Goal: Navigation & Orientation: Find specific page/section

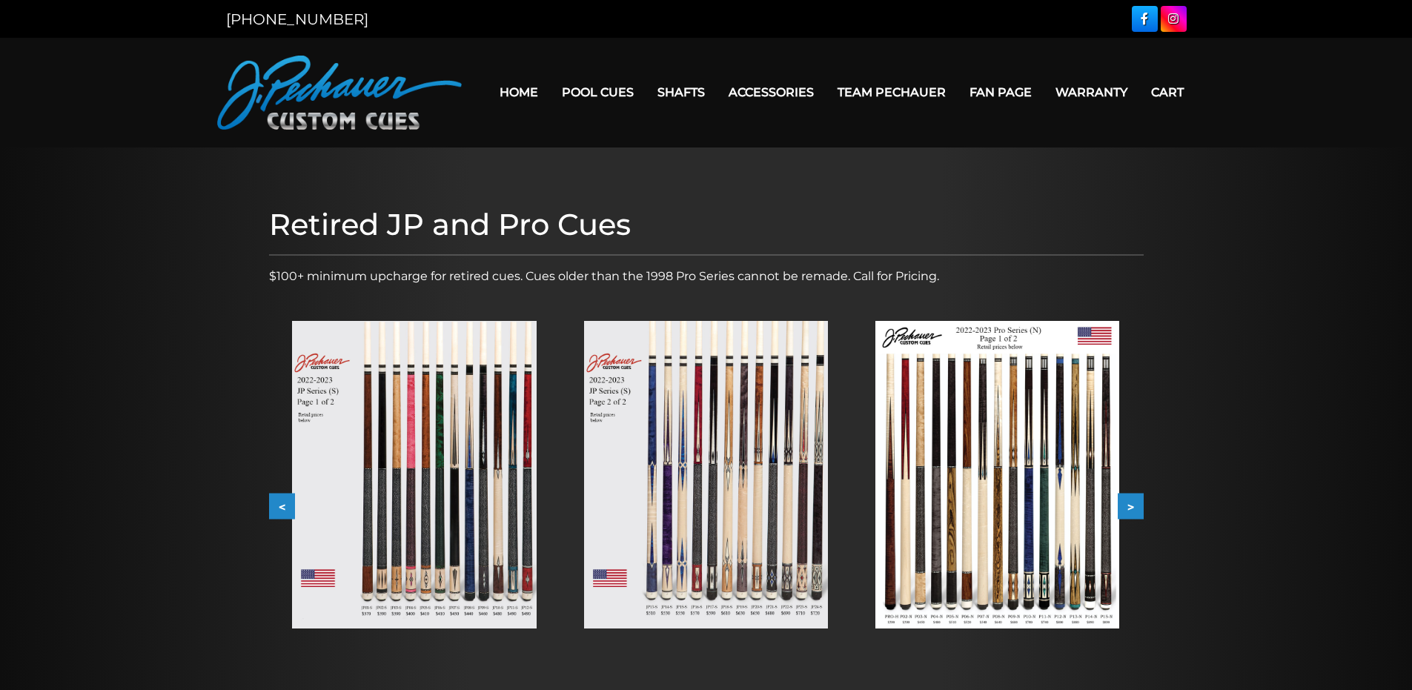
click at [665, 421] on img at bounding box center [706, 475] width 244 height 308
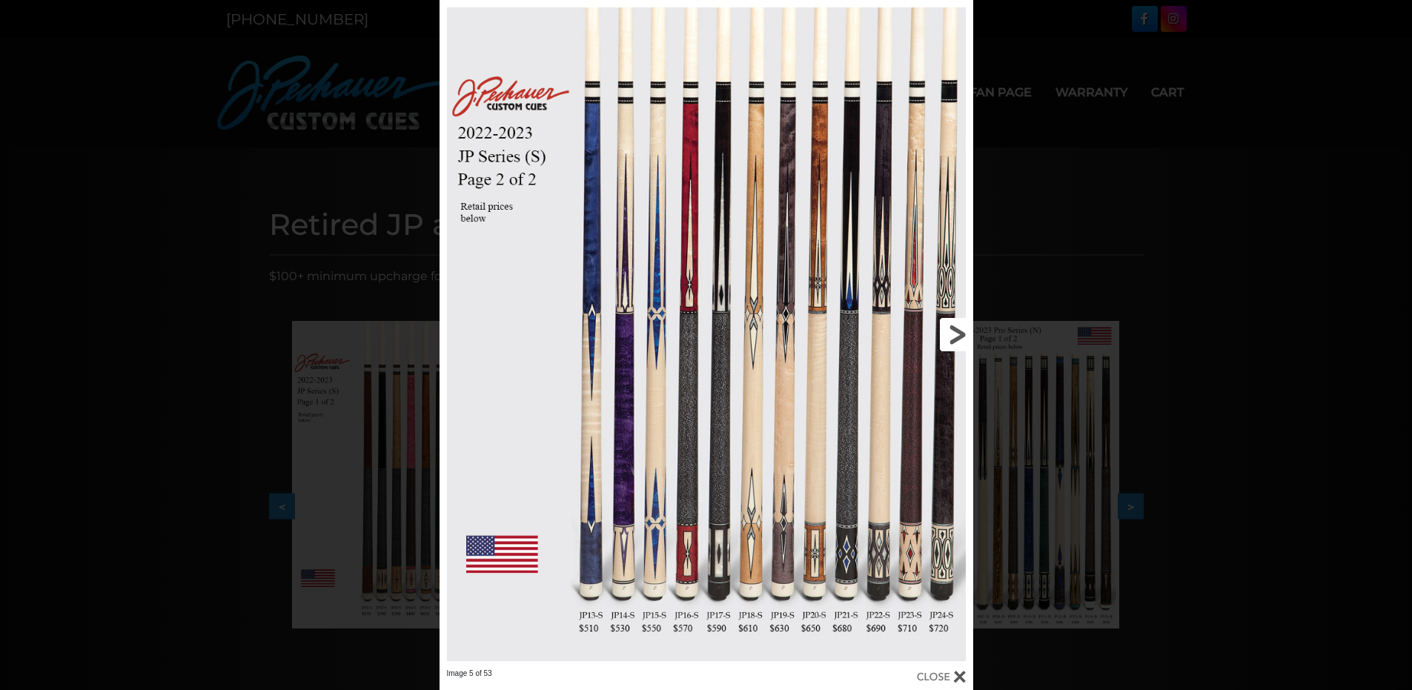
click at [952, 348] on link at bounding box center [853, 334] width 240 height 668
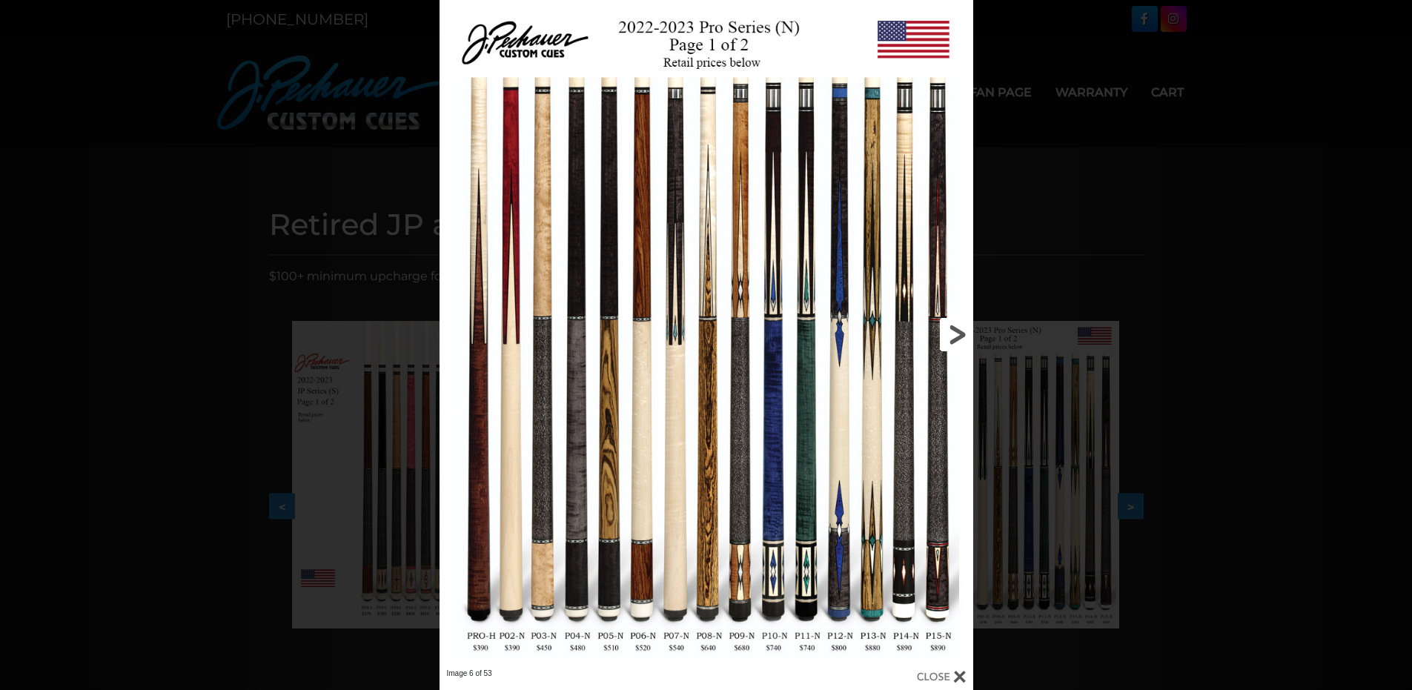
click at [952, 348] on link at bounding box center [853, 334] width 240 height 668
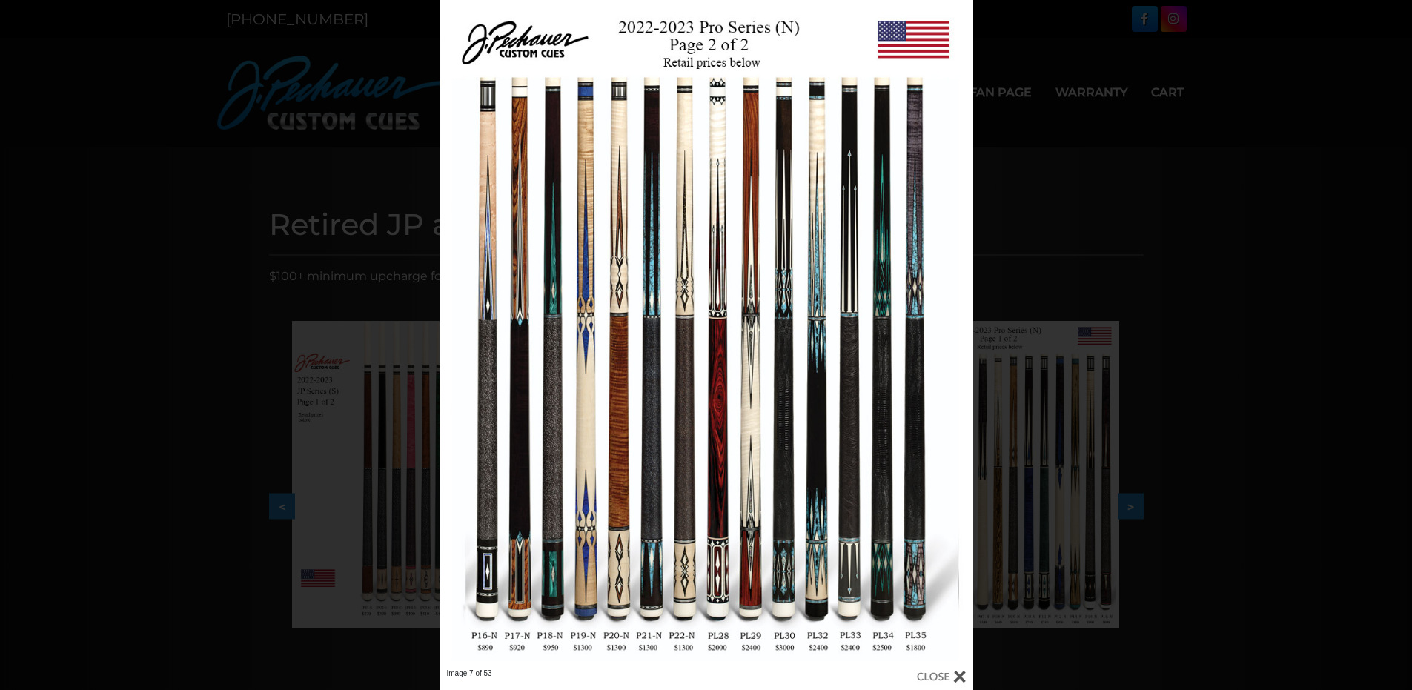
click at [434, 334] on div "Image 7 of 53" at bounding box center [706, 345] width 1412 height 690
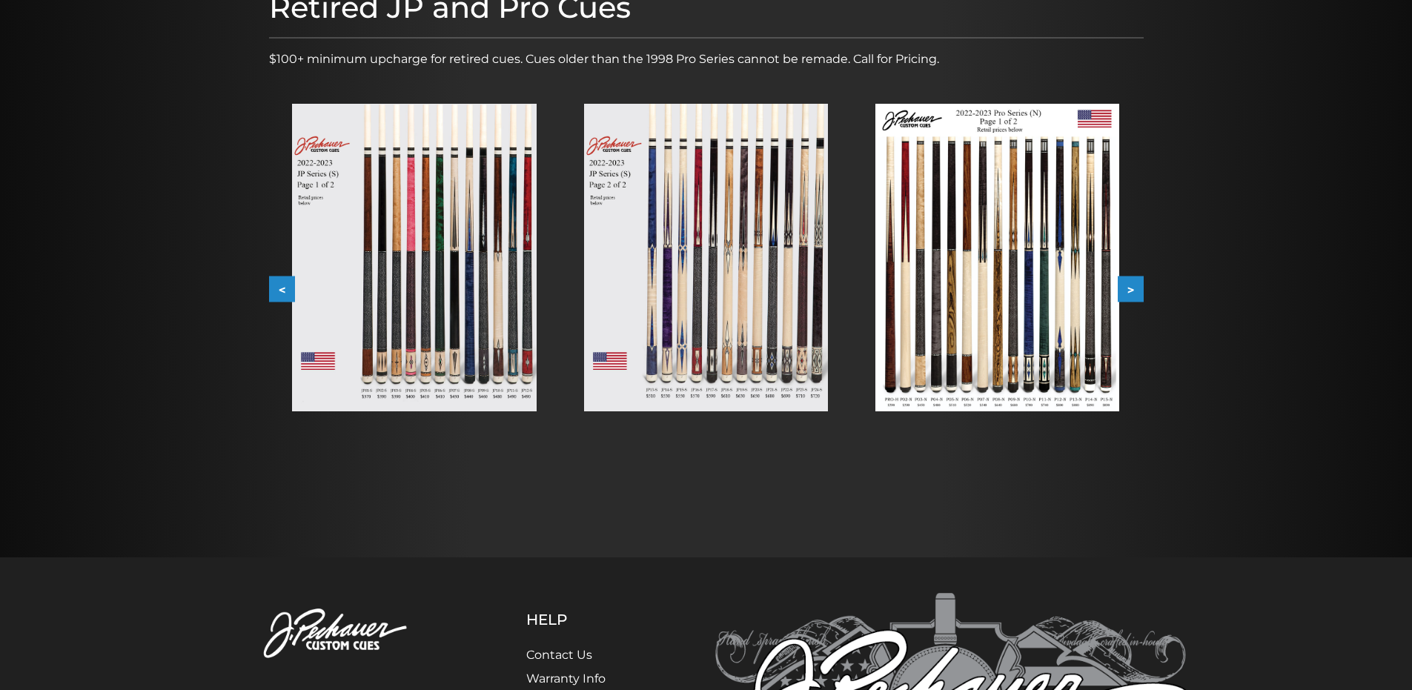
scroll to position [90, 0]
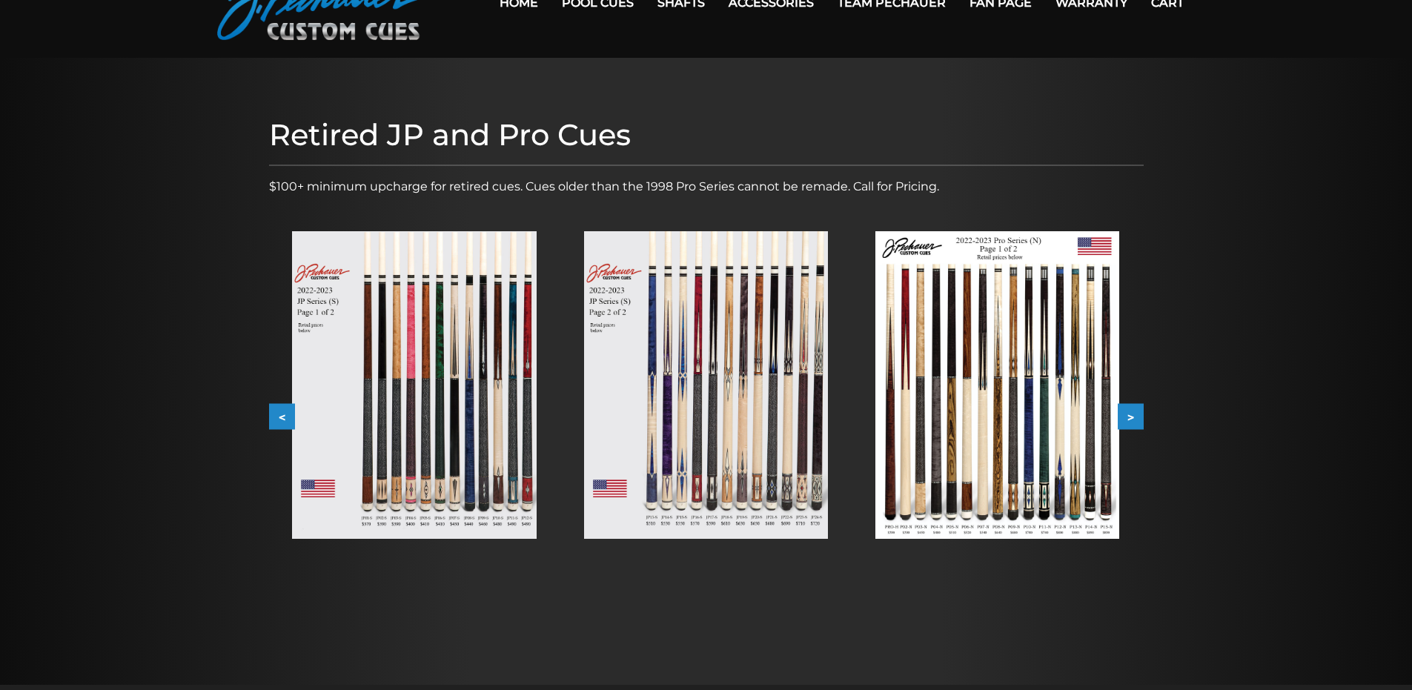
click at [987, 357] on img at bounding box center [997, 385] width 244 height 308
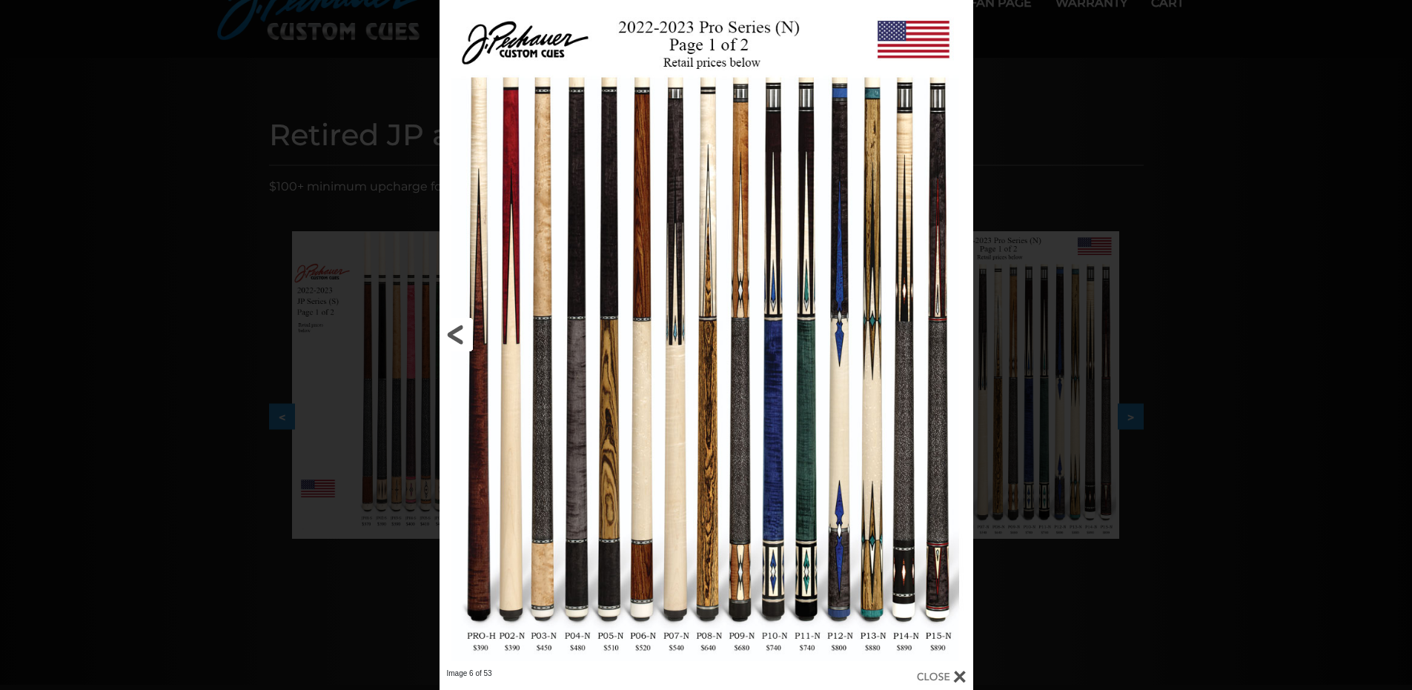
click at [542, 434] on link at bounding box center [559, 334] width 240 height 668
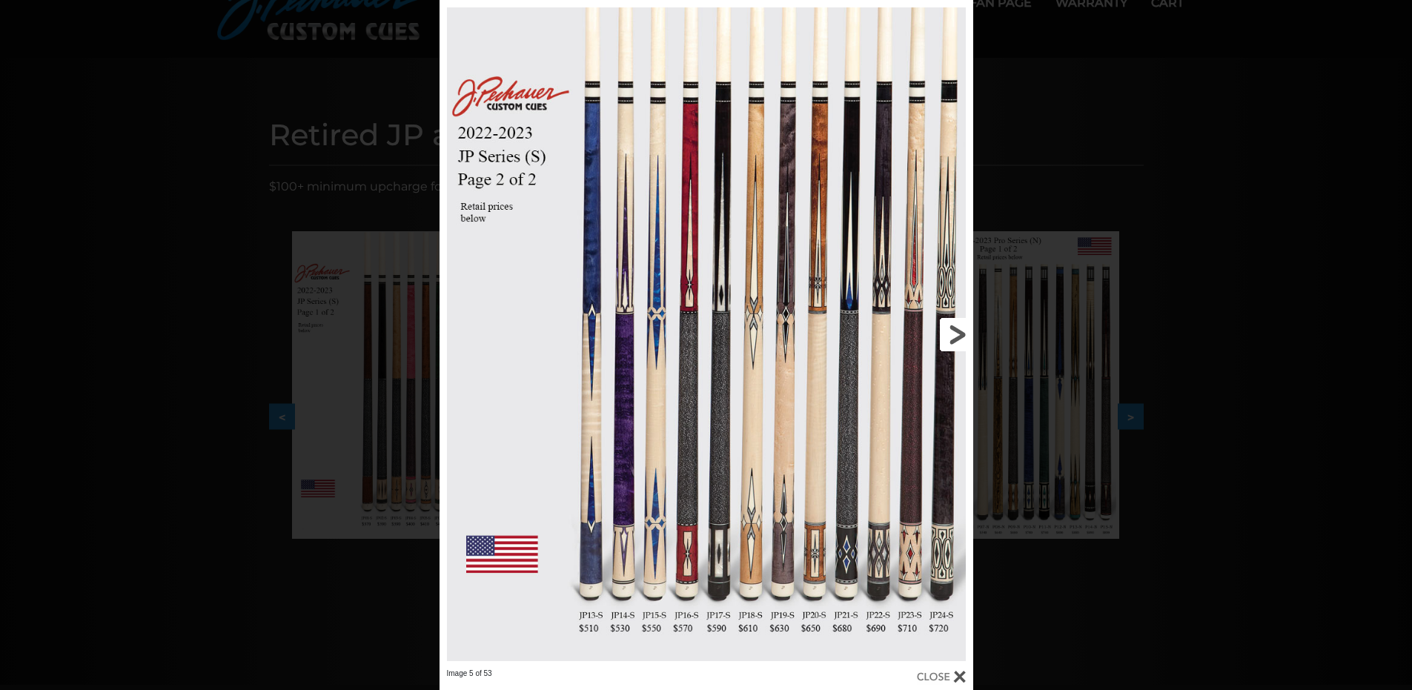
click at [952, 341] on link at bounding box center [853, 334] width 240 height 668
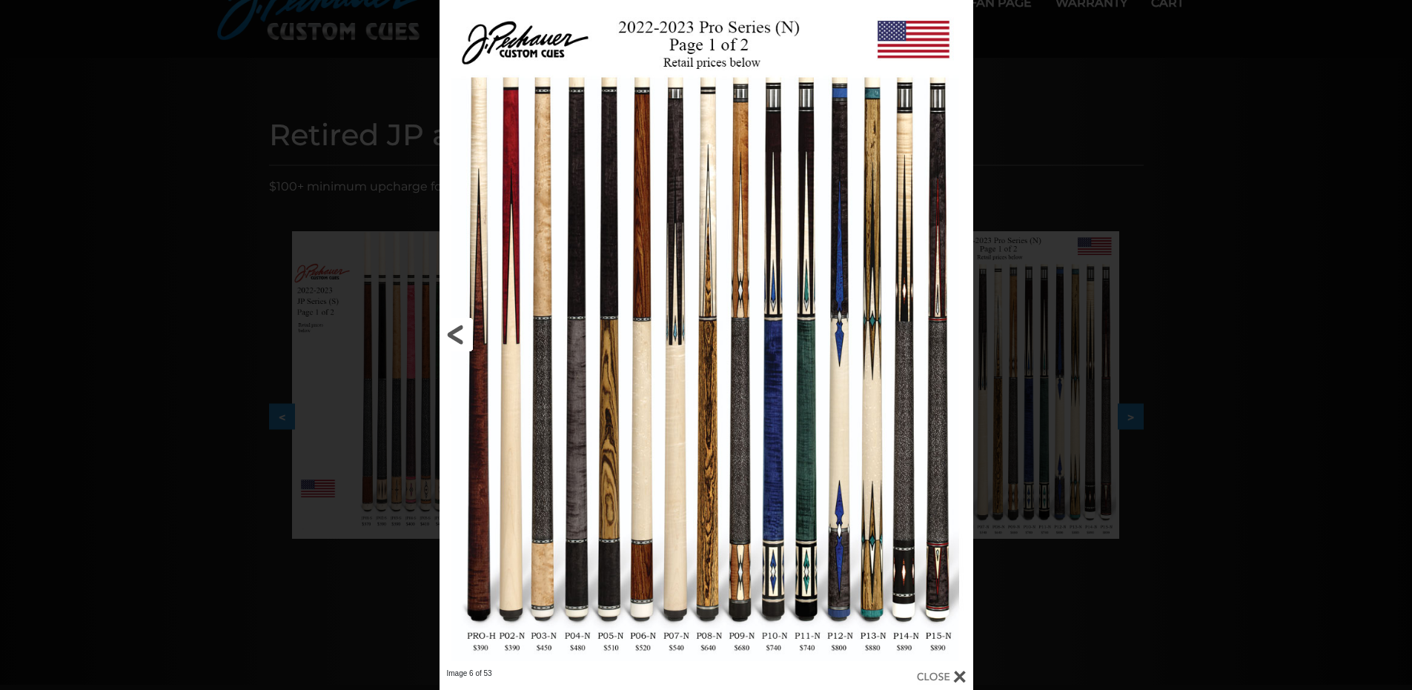
click at [547, 648] on link at bounding box center [559, 334] width 240 height 668
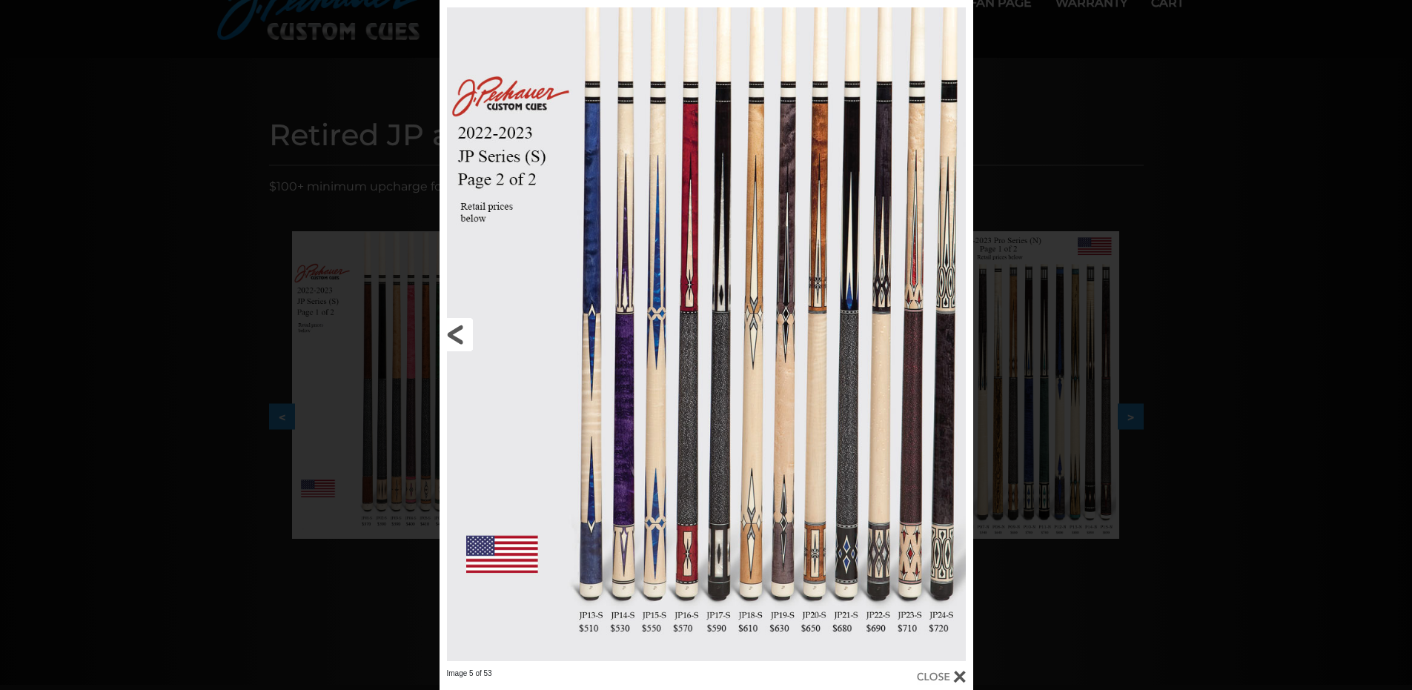
click at [452, 340] on link at bounding box center [559, 334] width 240 height 668
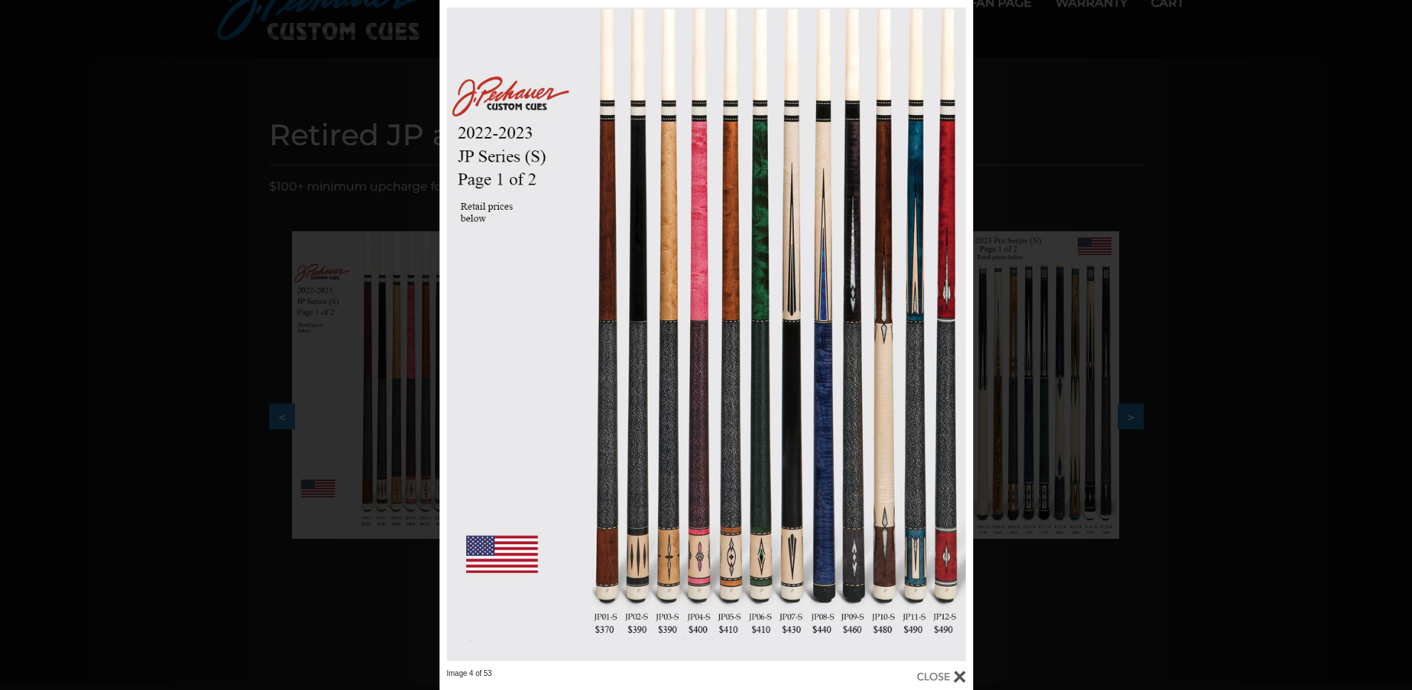
scroll to position [0, 0]
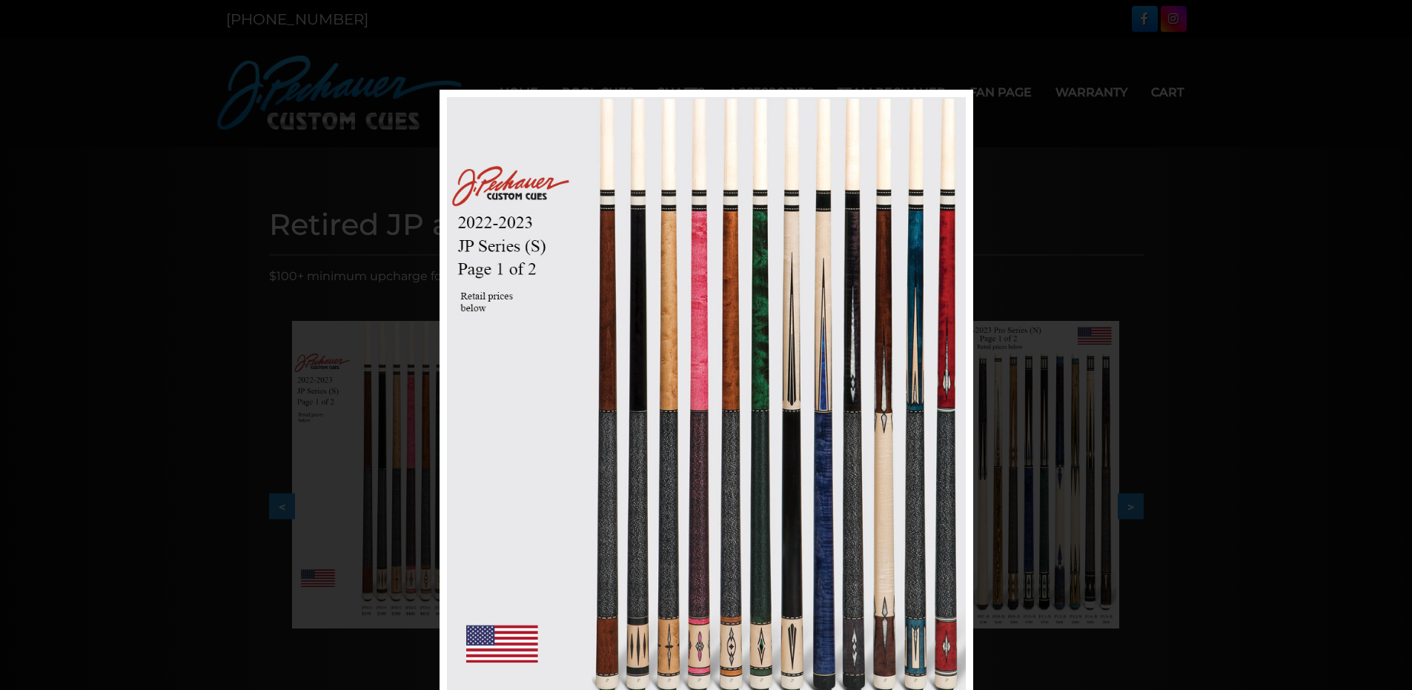
click at [153, 123] on div "Image 4 of 53" at bounding box center [706, 435] width 1412 height 690
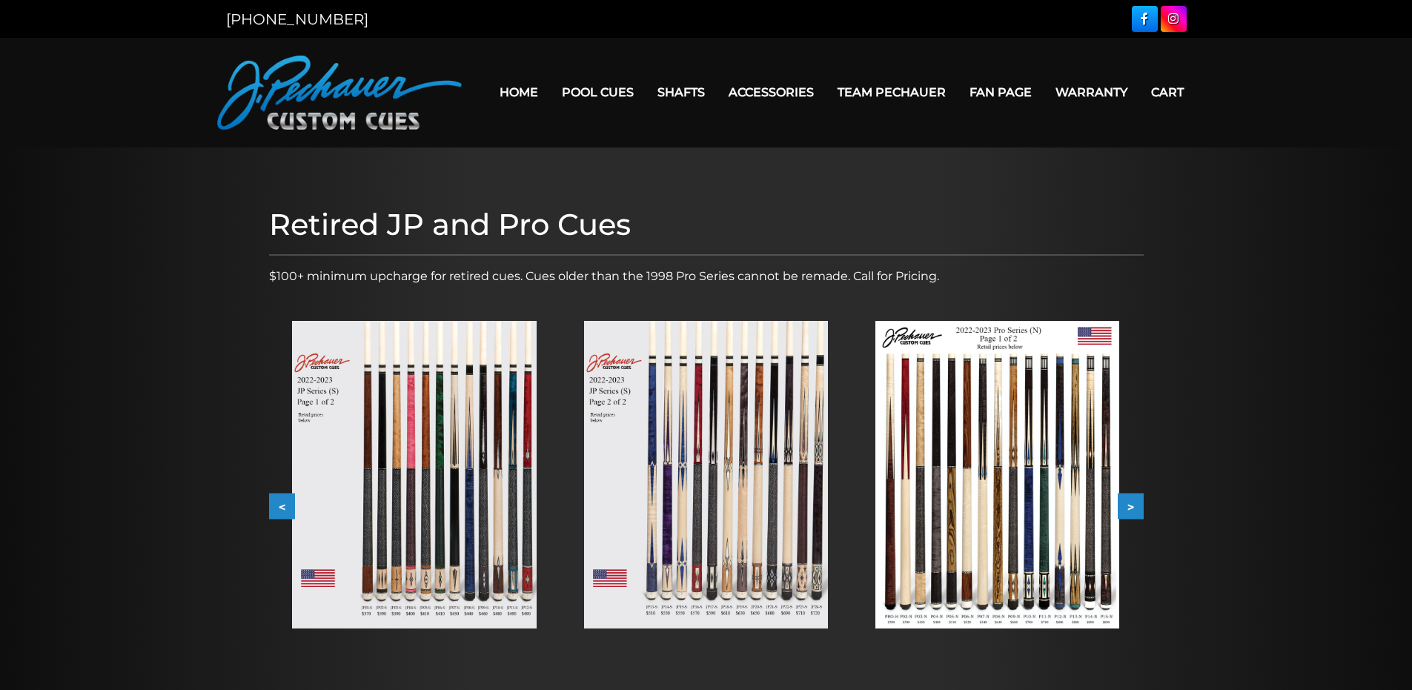
click at [505, 84] on link "Home" at bounding box center [519, 92] width 62 height 38
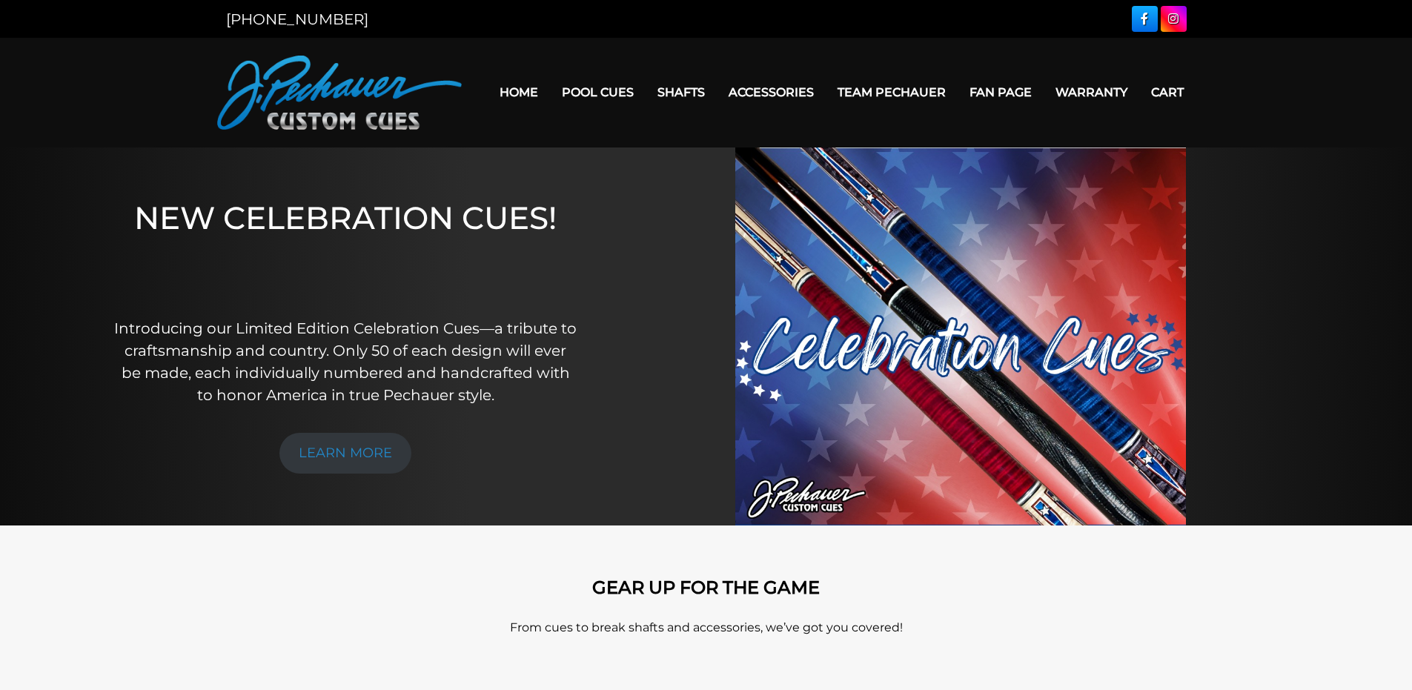
click at [1093, 86] on link "Warranty" at bounding box center [1091, 92] width 96 height 38
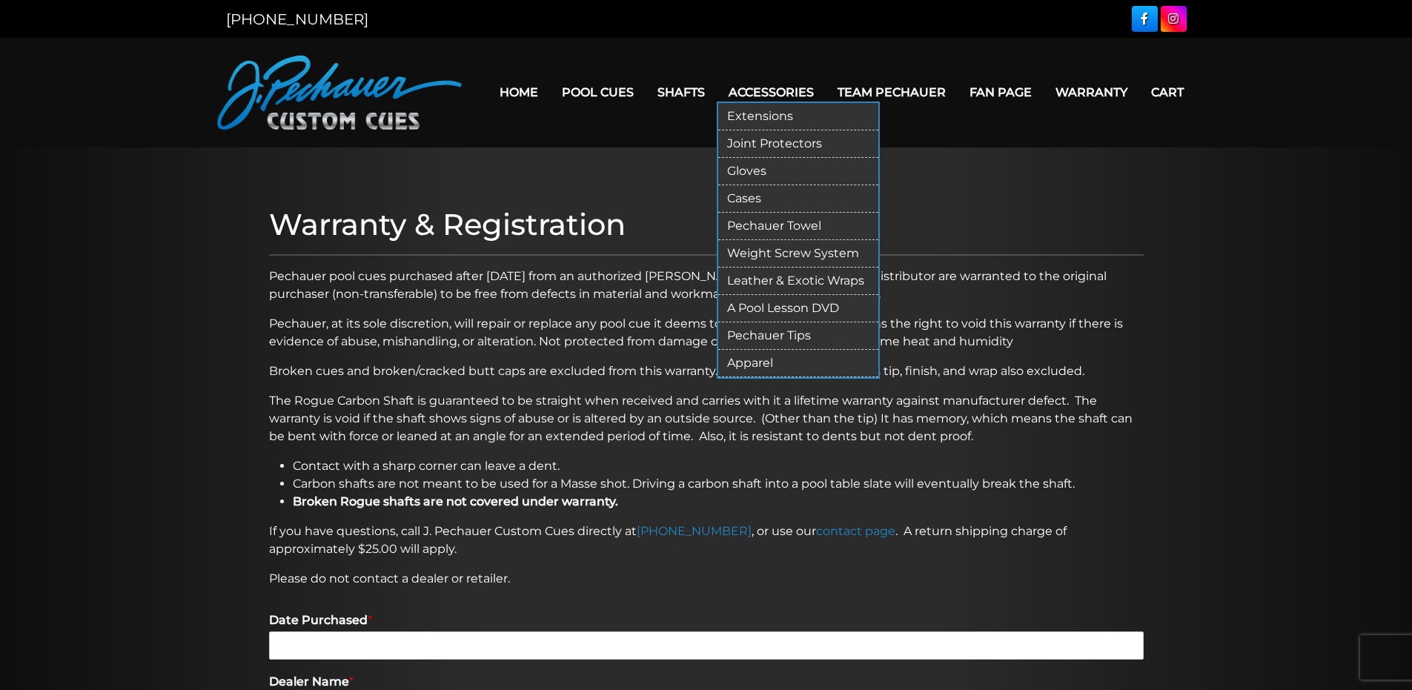
click at [745, 171] on link "Gloves" at bounding box center [798, 171] width 160 height 27
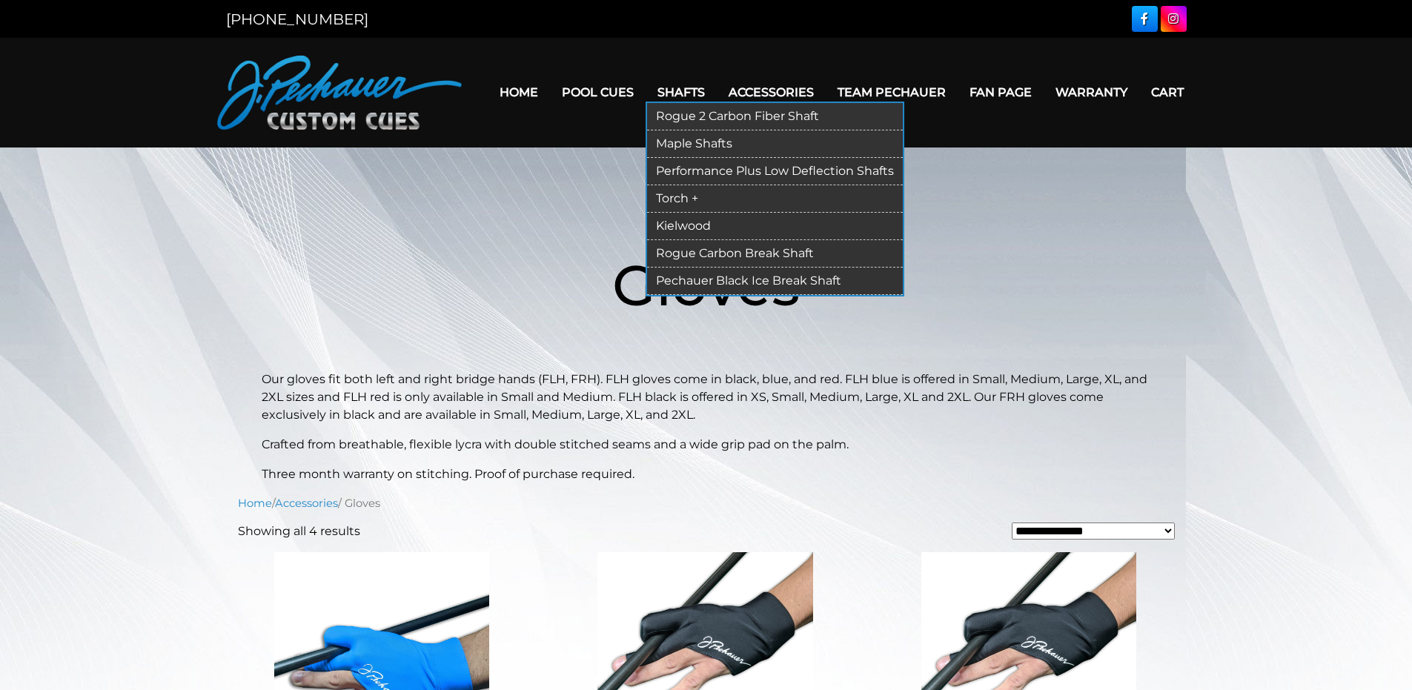
click at [698, 139] on link "Maple Shafts" at bounding box center [775, 143] width 256 height 27
